Goal: Find specific page/section: Find specific page/section

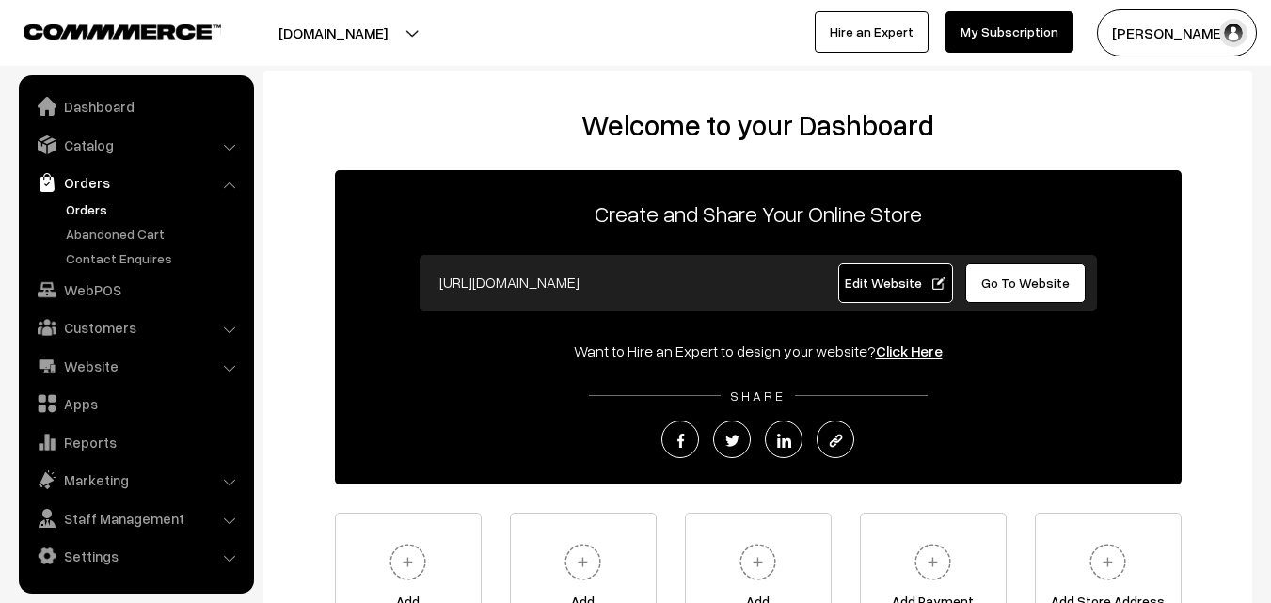
click at [92, 204] on link "Orders" at bounding box center [154, 209] width 186 height 20
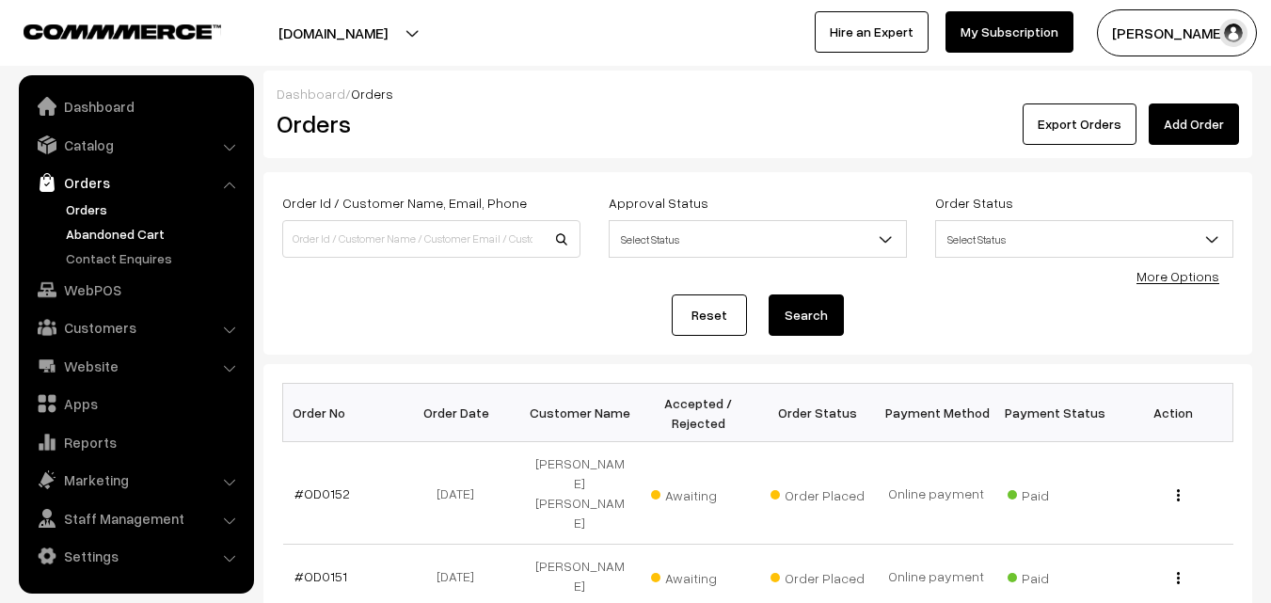
click at [116, 239] on link "Abandoned Cart" at bounding box center [154, 234] width 186 height 20
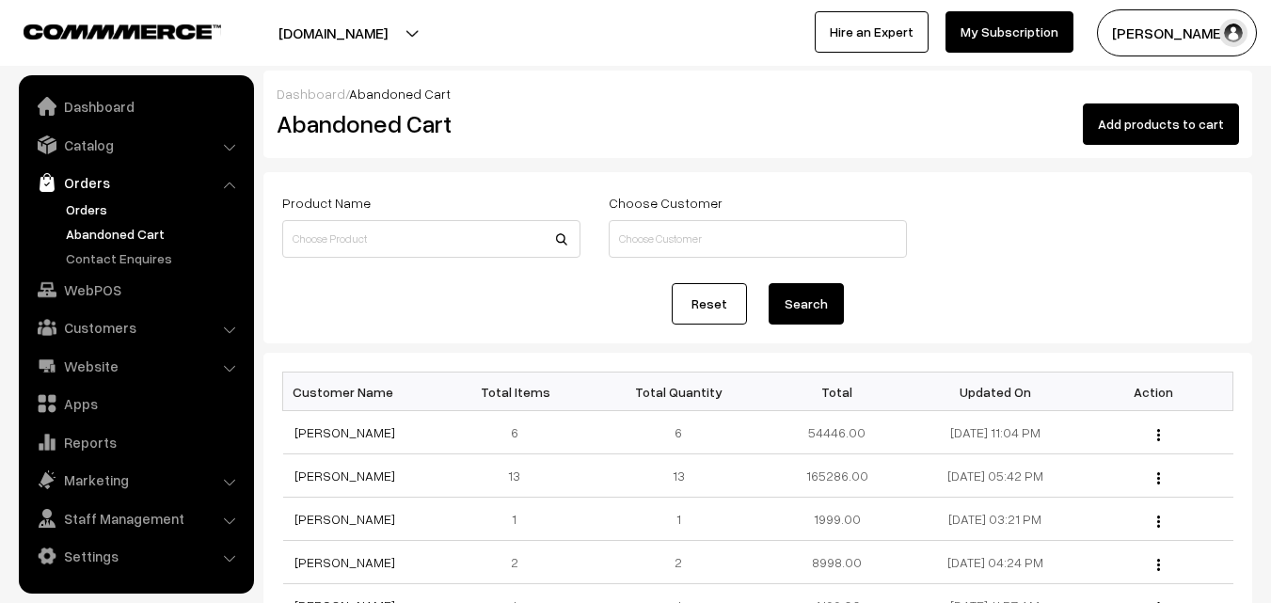
click at [93, 211] on link "Orders" at bounding box center [154, 209] width 186 height 20
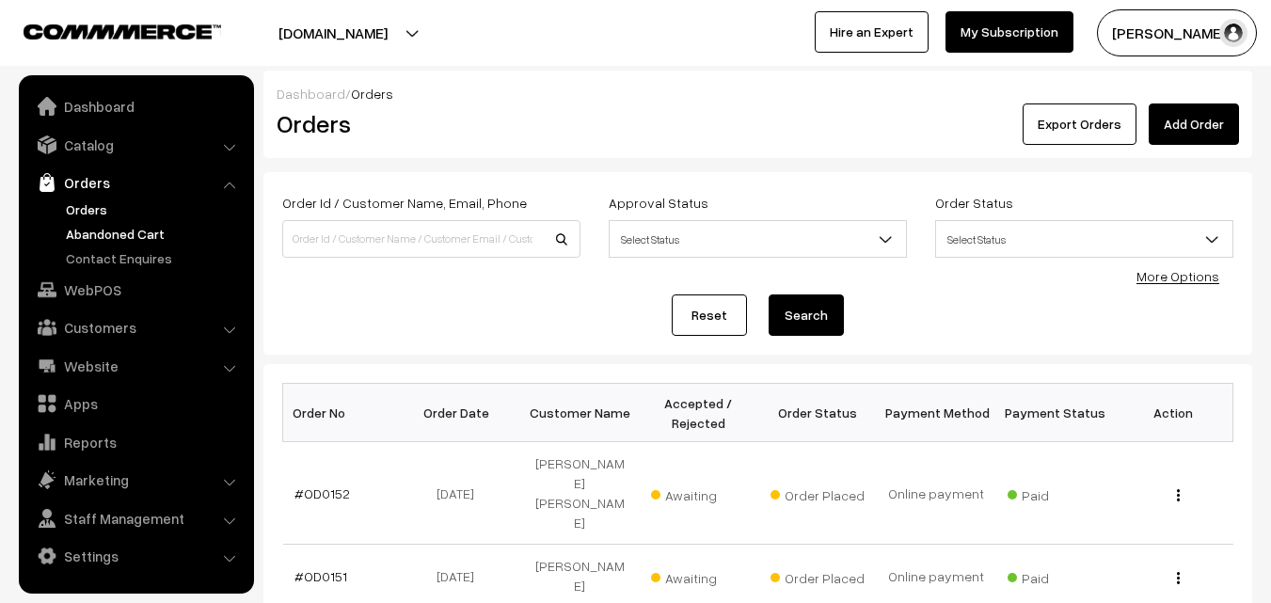
click at [136, 235] on link "Abandoned Cart" at bounding box center [154, 234] width 186 height 20
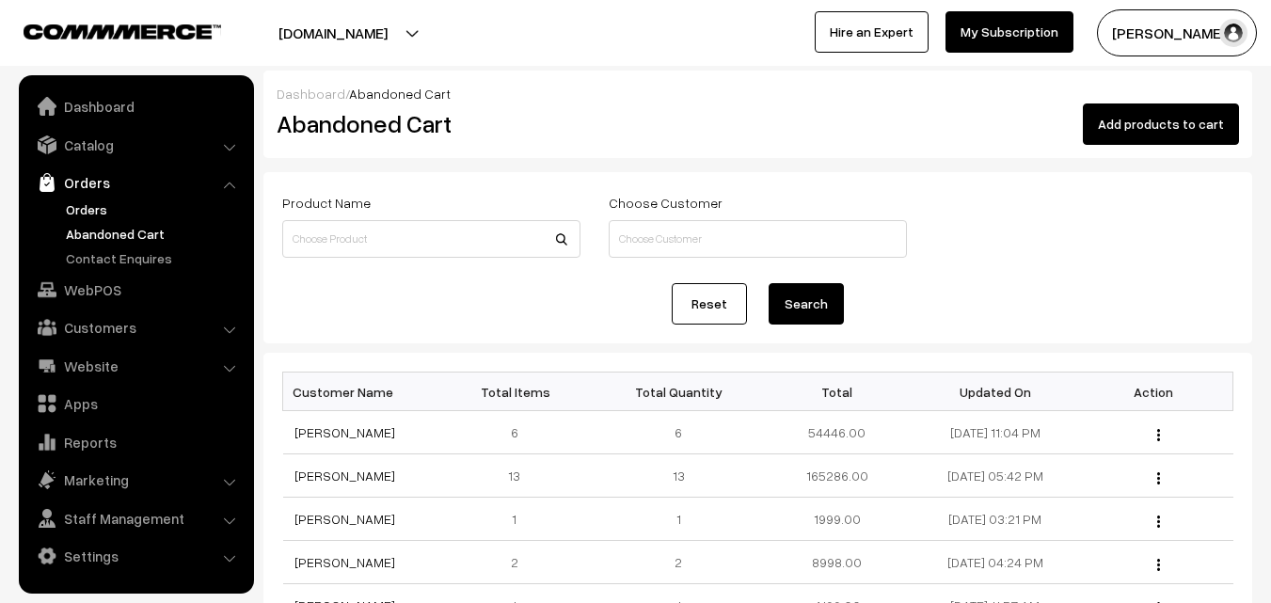
click at [97, 205] on link "Orders" at bounding box center [154, 209] width 186 height 20
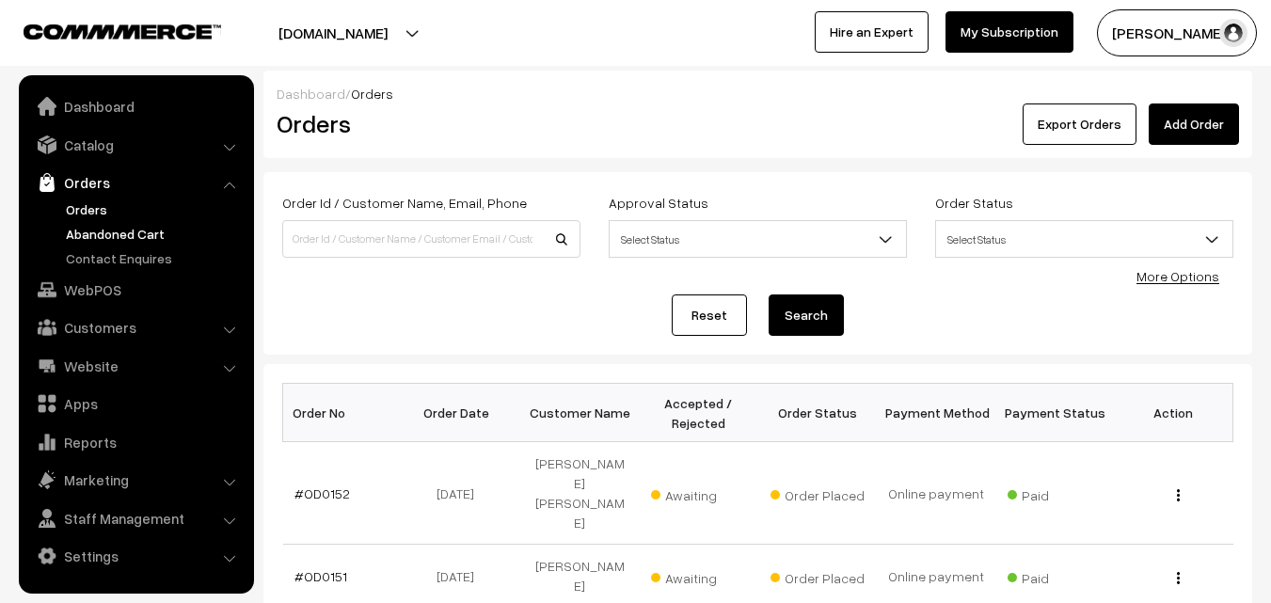
click at [114, 231] on link "Abandoned Cart" at bounding box center [154, 234] width 186 height 20
